Goal: Task Accomplishment & Management: Use online tool/utility

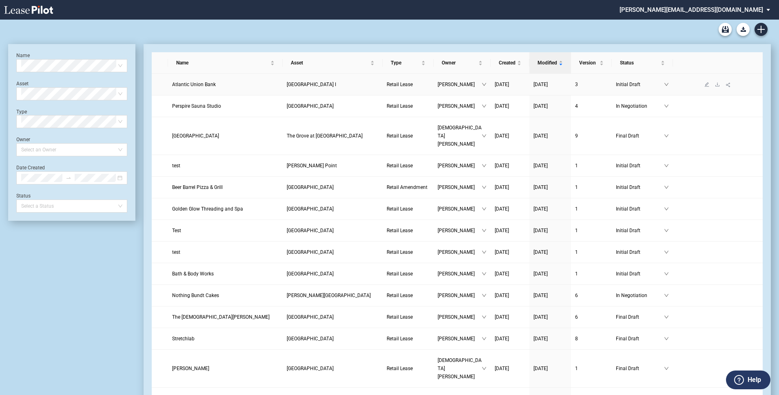
click at [190, 83] on span "Atlantic Union Bank" at bounding box center [194, 85] width 44 height 6
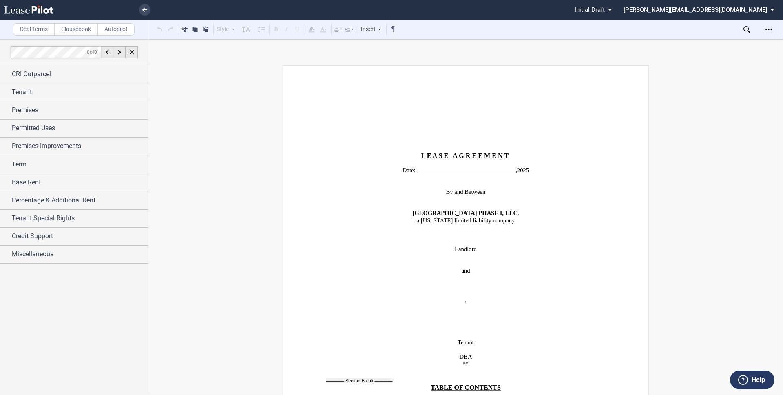
click at [93, 324] on div at bounding box center [74, 216] width 148 height 355
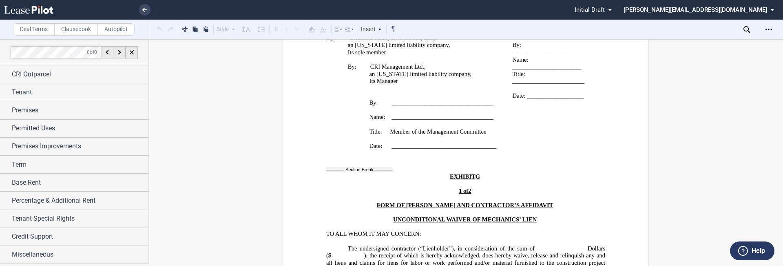
scroll to position [1017, 0]
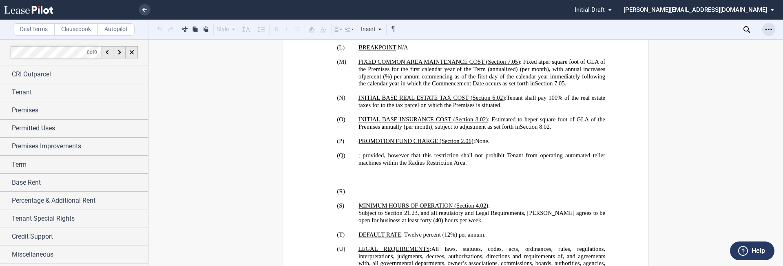
click at [773, 32] on div "Open Lease options menu" at bounding box center [768, 29] width 13 height 13
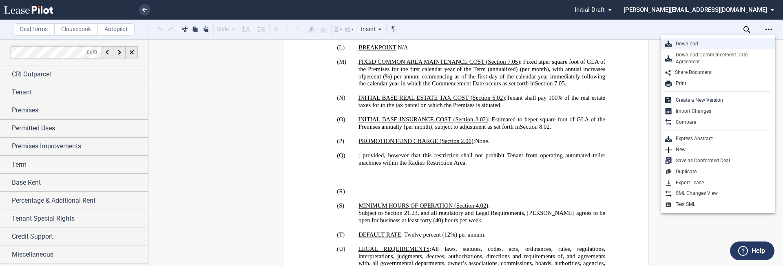
click at [748, 42] on div "Download" at bounding box center [722, 43] width 100 height 7
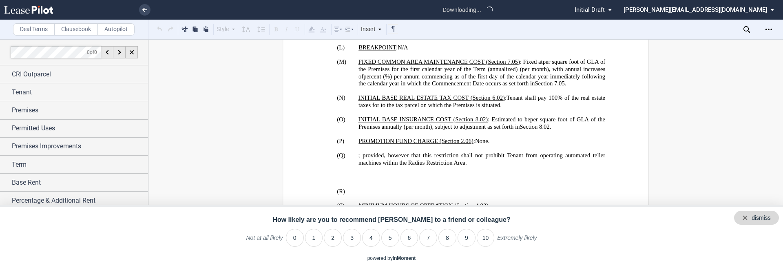
click at [771, 217] on div "dismiss" at bounding box center [756, 217] width 45 height 14
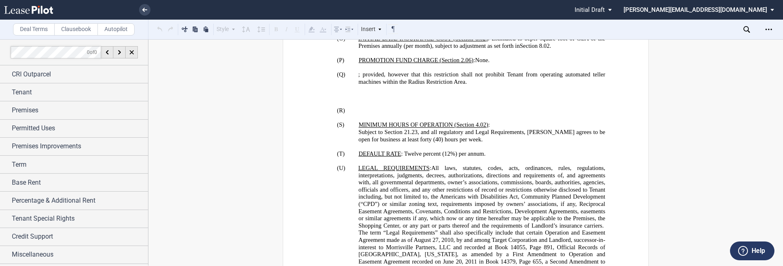
scroll to position [1097, 0]
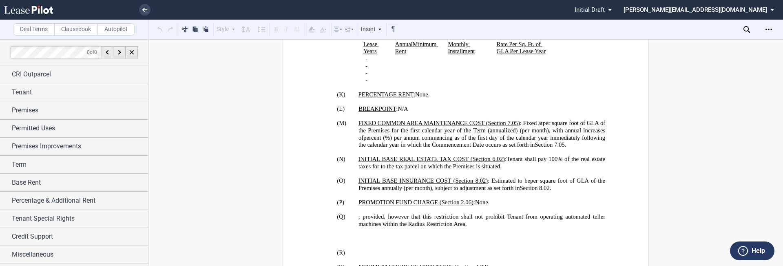
scroll to position [1059, 0]
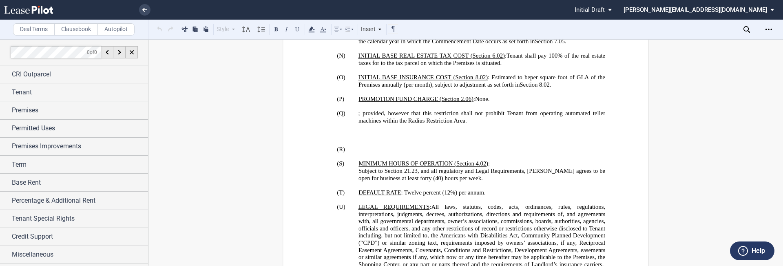
click at [377, 117] on span "; provided, however that this restriction shall not prohibit Tenant from operat…" at bounding box center [483, 117] width 248 height 14
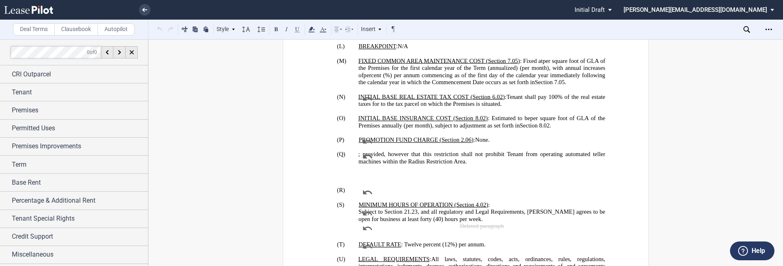
scroll to position [1100, 0]
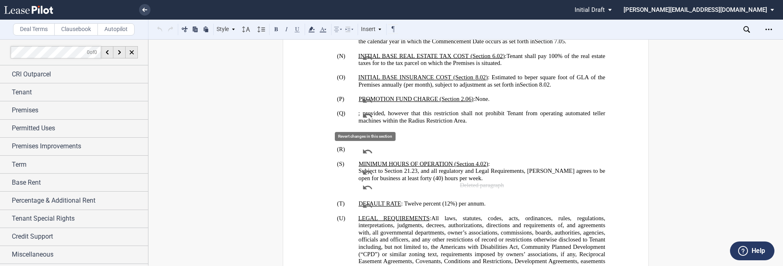
click at [367, 115] on icon "undo" at bounding box center [367, 115] width 11 height 11
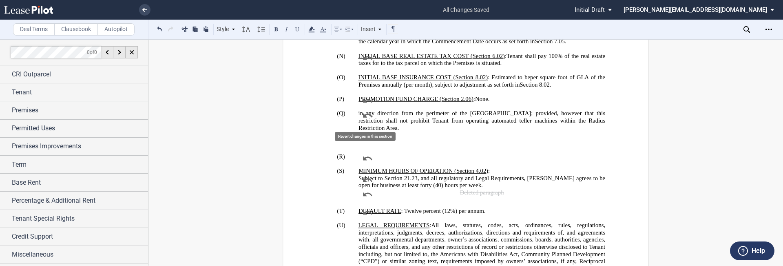
click at [367, 115] on icon "undo" at bounding box center [367, 115] width 11 height 11
click at [365, 116] on icon "undo" at bounding box center [367, 115] width 11 height 11
click at [365, 117] on icon "undo" at bounding box center [367, 115] width 11 height 11
click at [364, 117] on icon "undo" at bounding box center [367, 115] width 11 height 11
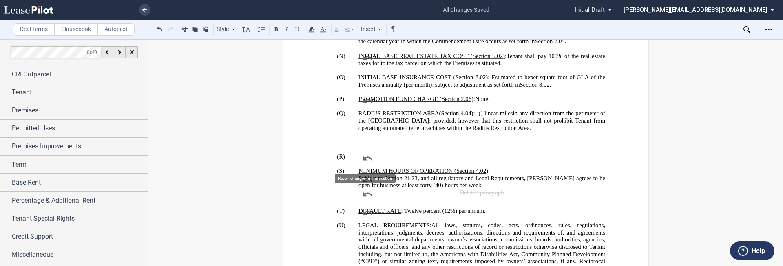
click at [364, 156] on icon "undo" at bounding box center [367, 158] width 11 height 11
click at [364, 157] on icon "undo" at bounding box center [367, 158] width 11 height 11
click at [369, 145] on p at bounding box center [482, 141] width 247 height 7
click at [365, 138] on p at bounding box center [482, 141] width 247 height 7
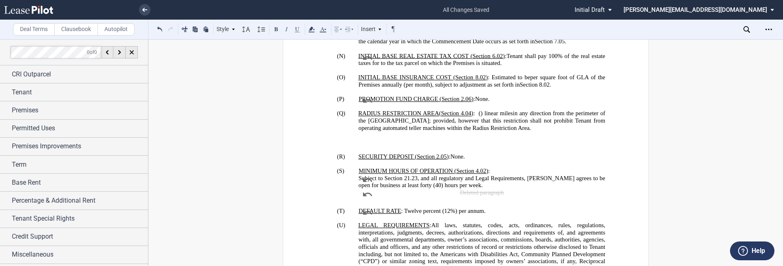
click at [365, 136] on p "(Q) RADIUS RESTRICTION AREA ( ﻿ Section 4.04 ﻿ ) : ﻿ ﻿ ( ﻿ ﻿ ) linear mile s in…" at bounding box center [482, 128] width 247 height 36
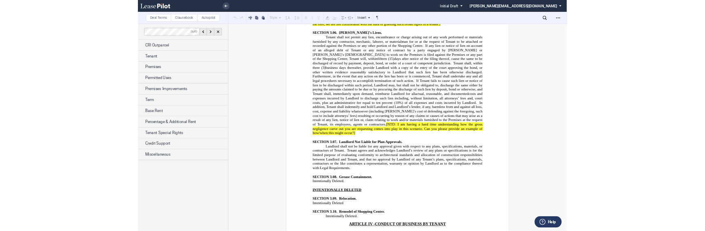
scroll to position [3306, 0]
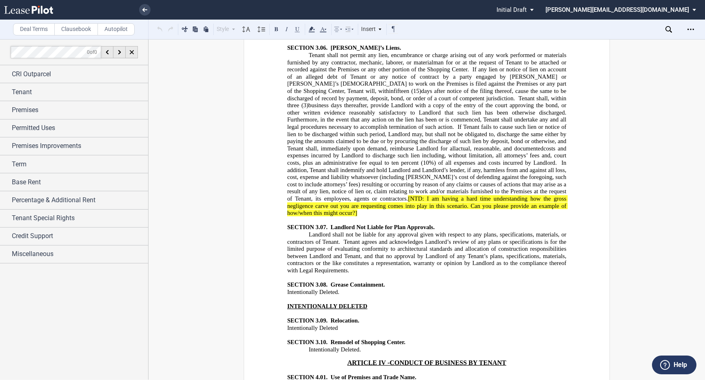
click at [303, 303] on span "INTENTIONALLY DELETED" at bounding box center [327, 306] width 80 height 7
click at [372, 288] on p "Intentionally Deleted." at bounding box center [426, 291] width 279 height 7
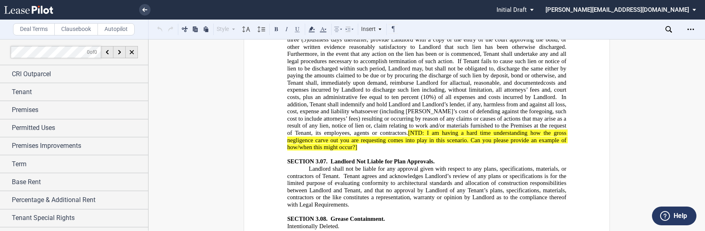
scroll to position [3375, 0]
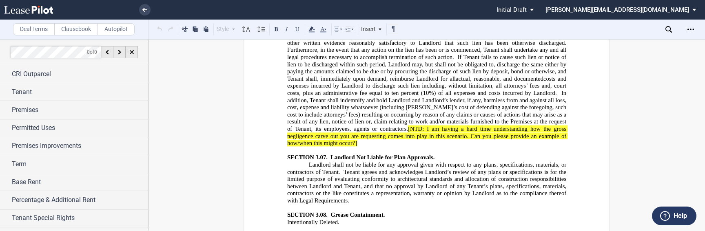
click at [354, 219] on p "Intentionally Deleted." at bounding box center [426, 222] width 279 height 7
click at [368, 32] on div "Insert" at bounding box center [372, 29] width 24 height 11
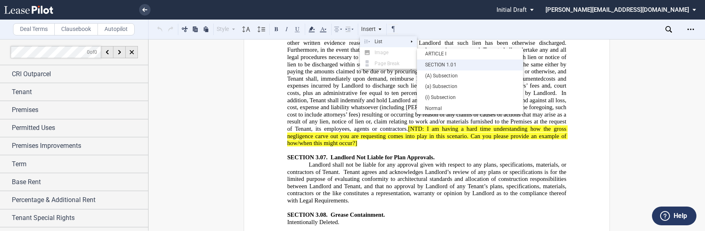
click at [445, 63] on div "SECTION 1.01" at bounding box center [470, 65] width 98 height 7
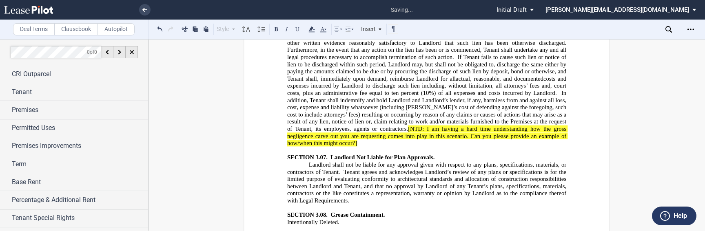
drag, startPoint x: 369, startPoint y: 162, endPoint x: 285, endPoint y: 164, distance: 84.4
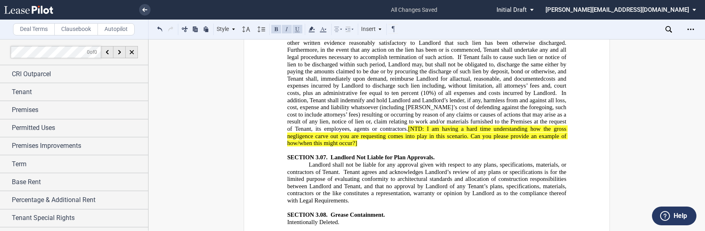
click at [160, 31] on button at bounding box center [160, 29] width 10 height 10
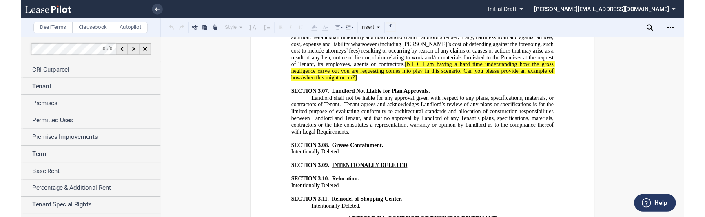
scroll to position [3428, 0]
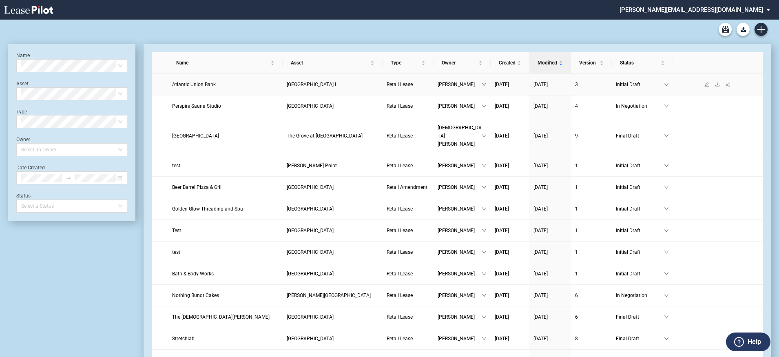
click at [215, 84] on span "Atlantic Union Bank" at bounding box center [194, 85] width 44 height 6
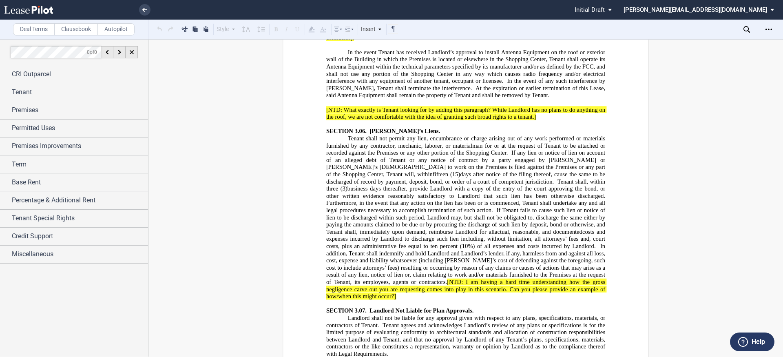
scroll to position [3250, 0]
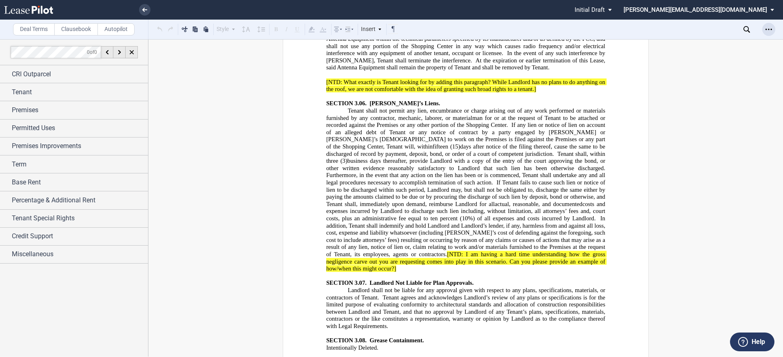
click at [769, 29] on use "Open Lease options menu" at bounding box center [769, 29] width 7 height 1
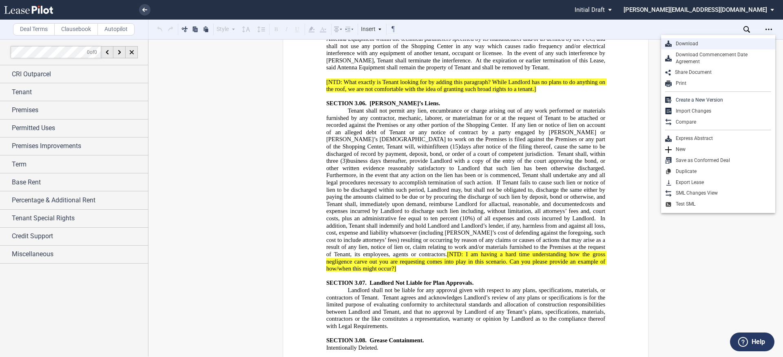
click at [697, 45] on div "Download" at bounding box center [722, 43] width 100 height 7
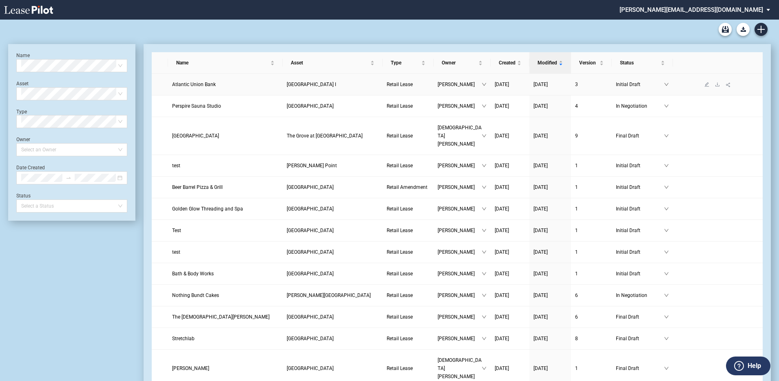
click at [219, 83] on link "Atlantic Union Bank" at bounding box center [225, 84] width 106 height 8
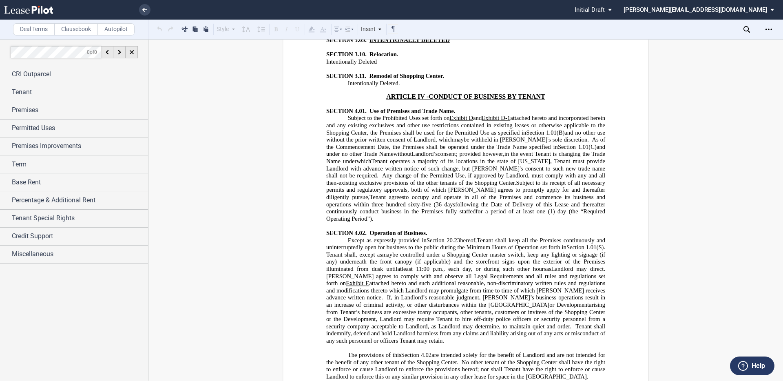
scroll to position [3549, 0]
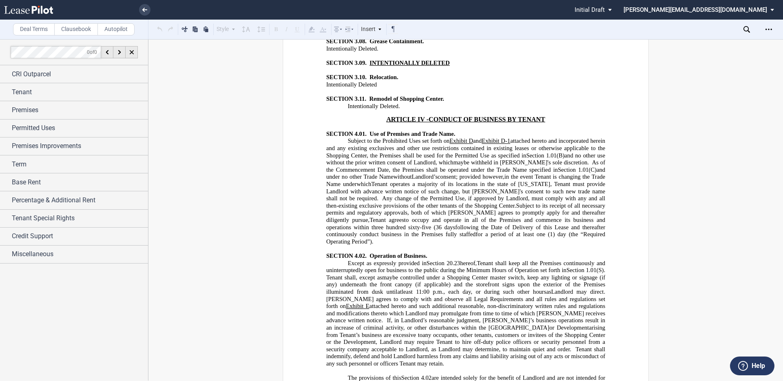
click at [371, 66] on span "INTENTIONALLY DELETED" at bounding box center [410, 62] width 80 height 7
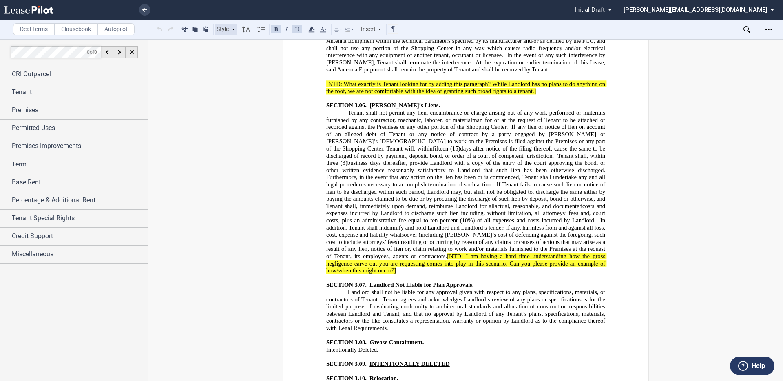
click at [228, 27] on div "Style" at bounding box center [225, 29] width 21 height 11
click at [233, 44] on div "ARTICLE I" at bounding box center [268, 41] width 98 height 7
click at [350, 29] on icon at bounding box center [350, 29] width 10 height 10
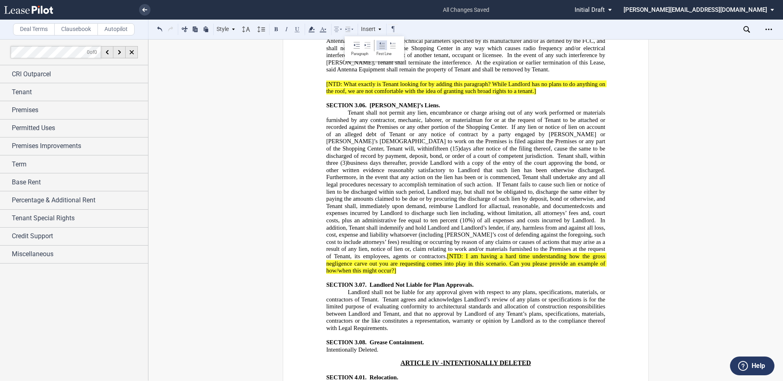
click at [382, 45] on icon at bounding box center [382, 45] width 7 height 7
click at [383, 381] on p "​ Intentionally Deleted" at bounding box center [465, 384] width 279 height 7
